Goal: Information Seeking & Learning: Find specific fact

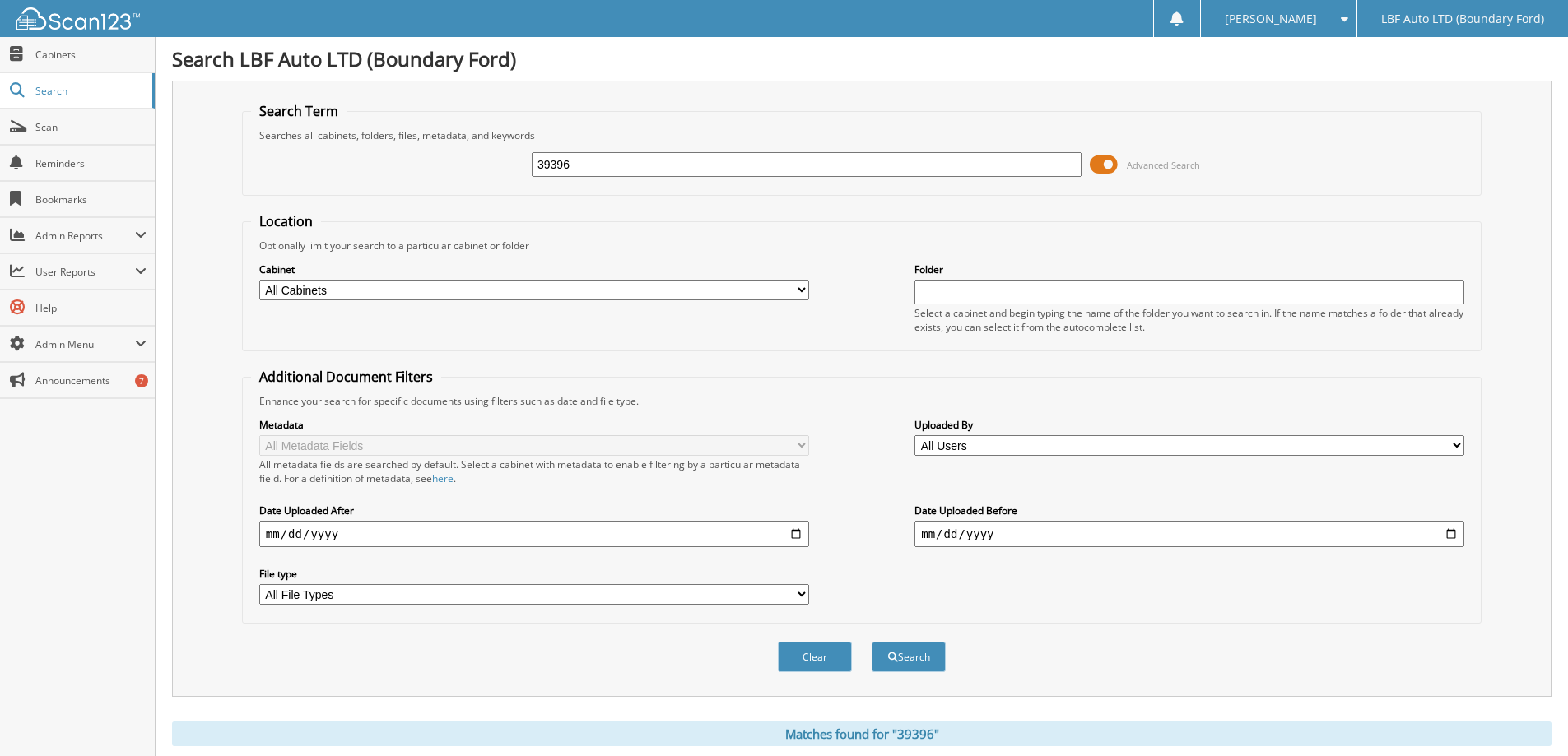
click at [604, 170] on input "39396" at bounding box center [806, 164] width 549 height 25
click at [599, 169] on input "39396" at bounding box center [806, 164] width 549 height 25
type input "43468"
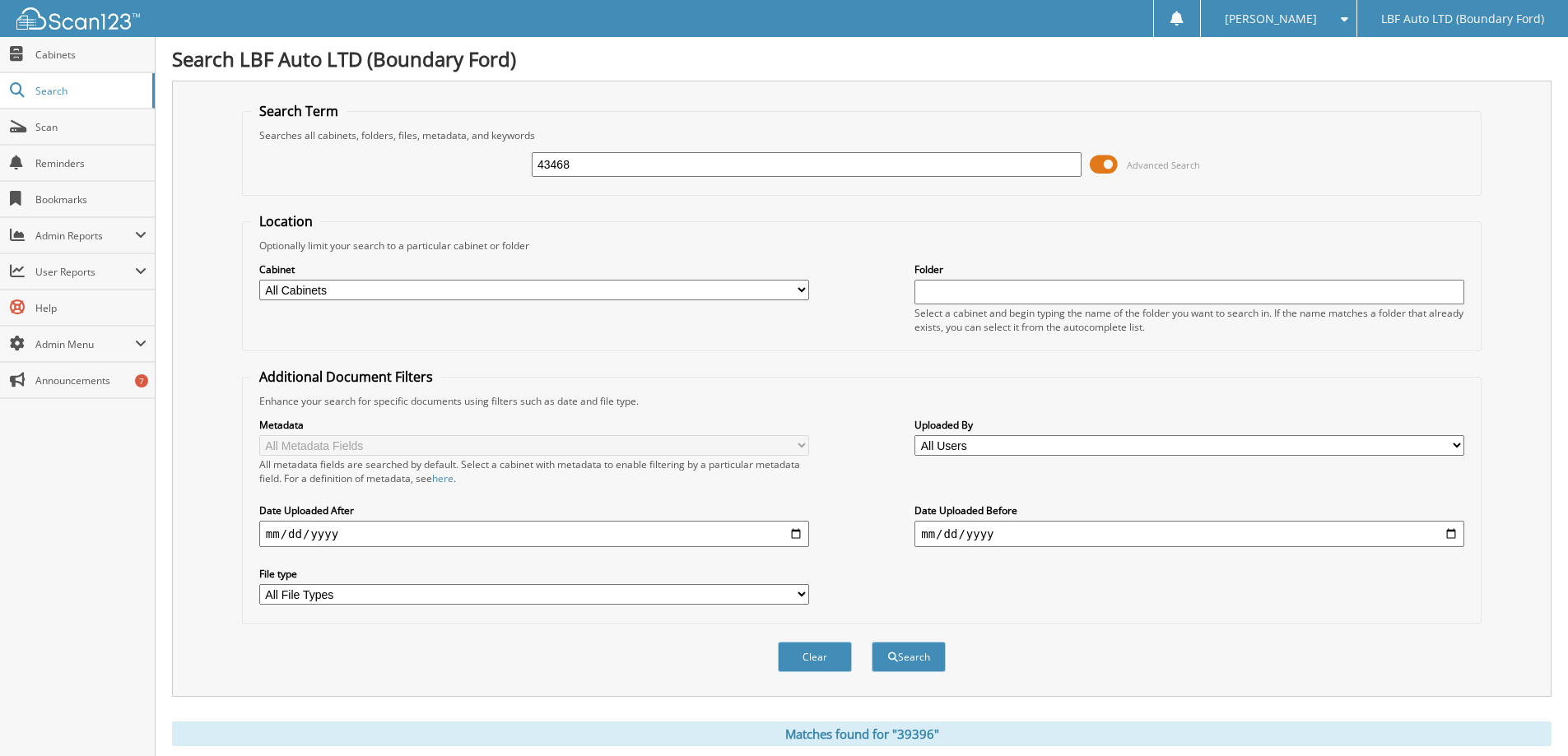
click at [871, 641] on button "Search" at bounding box center [908, 657] width 74 height 30
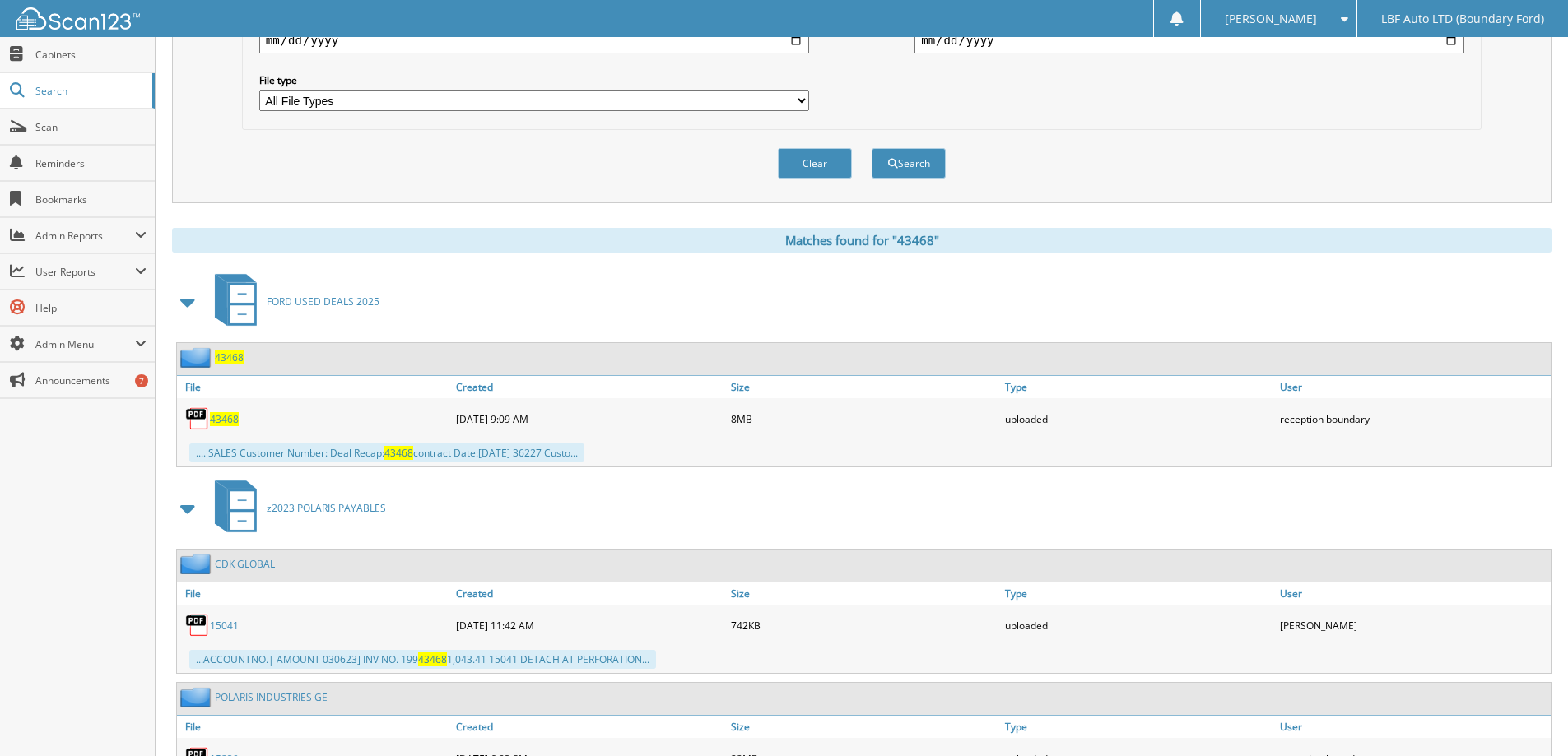
click at [232, 416] on span "43468" at bounding box center [224, 419] width 28 height 14
